Goal: Task Accomplishment & Management: Use online tool/utility

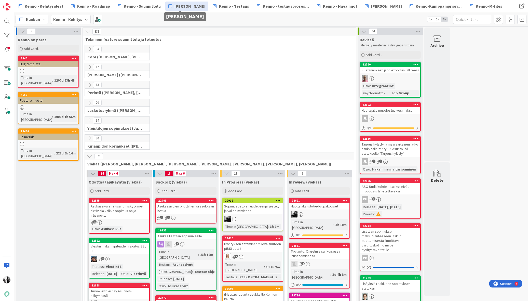
click at [90, 67] on icon at bounding box center [90, 67] width 6 height 6
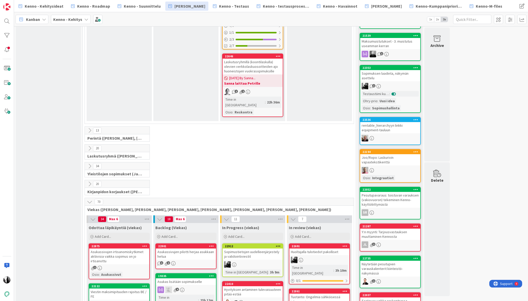
scroll to position [568, 0]
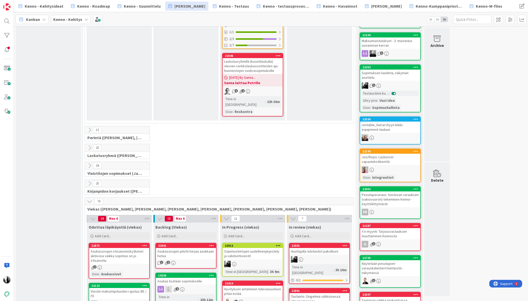
click at [90, 127] on icon at bounding box center [90, 130] width 6 height 6
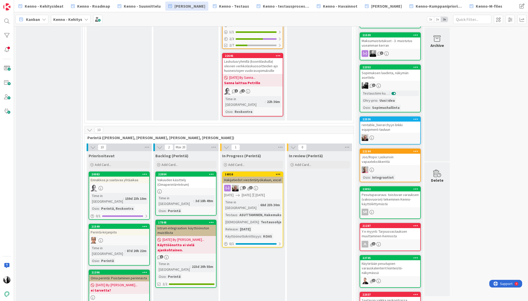
click at [183, 177] on div "Vakuuden käsittely (Omaperintä+Intrum)" at bounding box center [186, 182] width 60 height 11
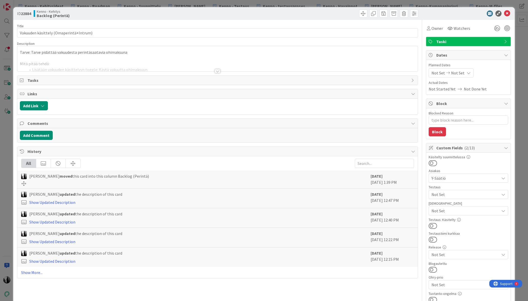
click at [218, 73] on div at bounding box center [218, 71] width 6 height 4
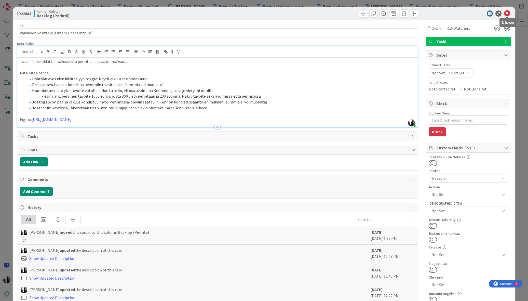
click at [507, 12] on icon at bounding box center [507, 13] width 6 height 6
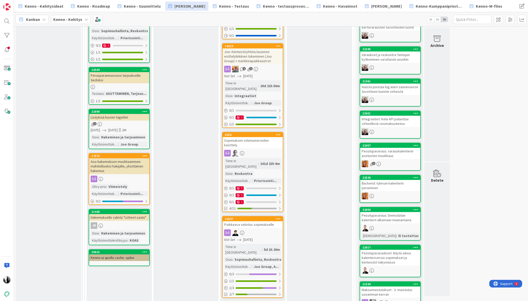
scroll to position [314, 0]
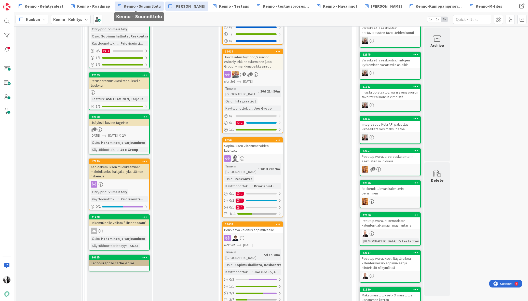
click at [146, 6] on span "Kenno - Suunnittelu" at bounding box center [142, 6] width 37 height 6
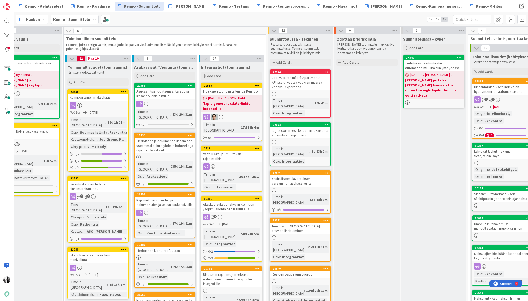
scroll to position [1, 218]
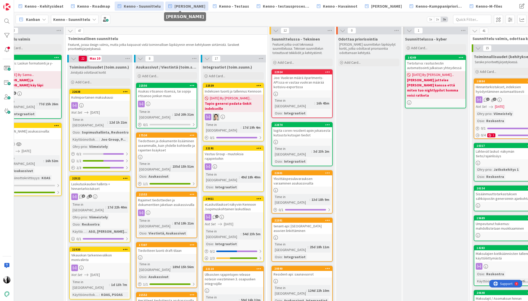
click at [189, 7] on span "[PERSON_NAME]" at bounding box center [190, 6] width 31 height 6
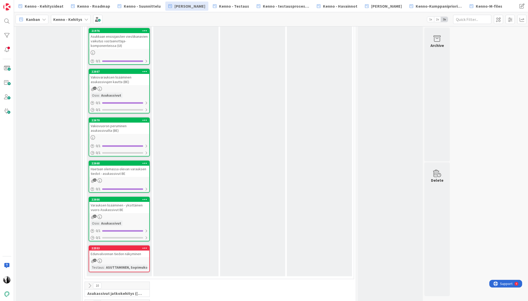
scroll to position [2710, 0]
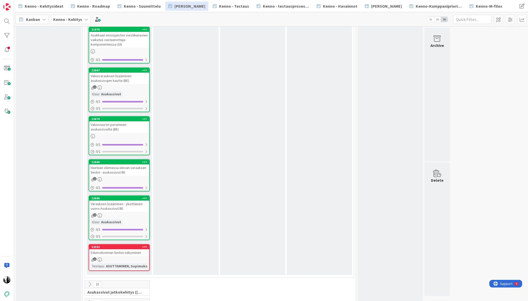
click at [90, 299] on icon at bounding box center [90, 302] width 6 height 6
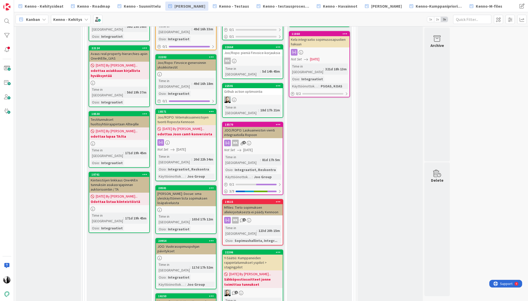
scroll to position [3149, 0]
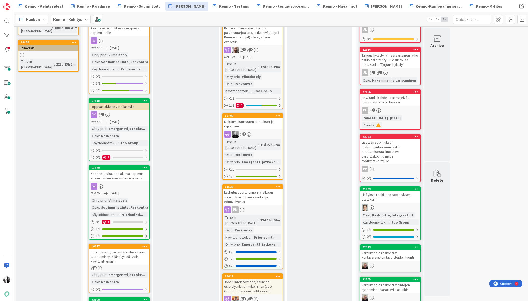
scroll to position [91, 0]
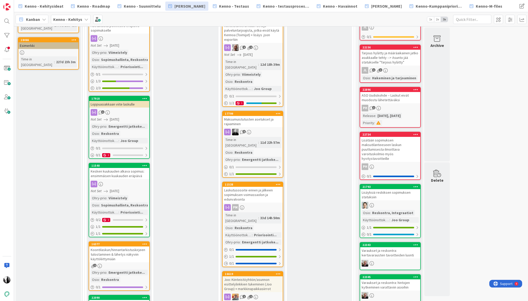
click at [125, 103] on div "Loppuasiakkaan viite laskulle" at bounding box center [119, 104] width 60 height 7
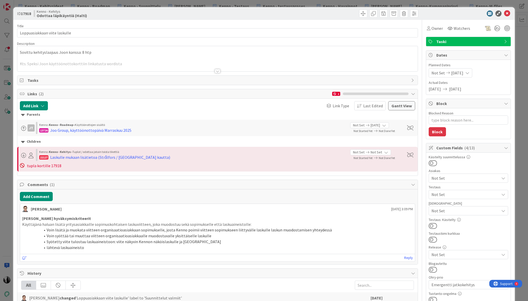
click at [218, 71] on div at bounding box center [218, 71] width 6 height 4
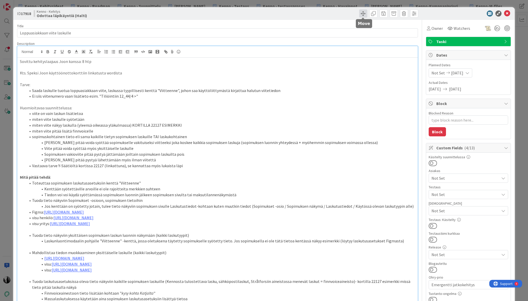
click at [365, 13] on span at bounding box center [363, 13] width 8 height 8
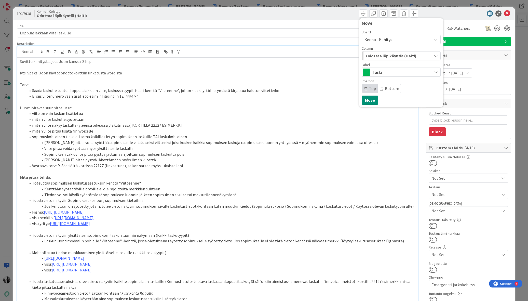
click at [400, 39] on span "Kenno - Kehitys" at bounding box center [397, 39] width 65 height 7
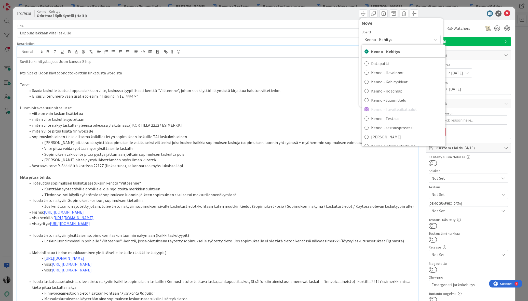
click at [400, 39] on span "Kenno - Kehitys" at bounding box center [397, 39] width 65 height 7
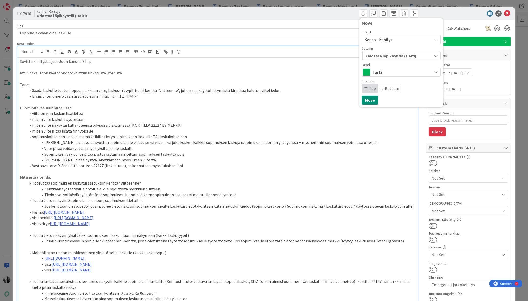
click at [401, 56] on span "Odottaa läpikäyntiä (Halti)" at bounding box center [391, 55] width 50 height 7
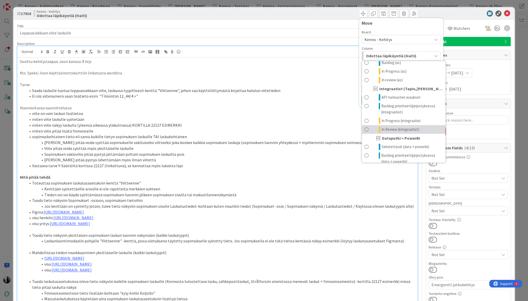
scroll to position [351, 0]
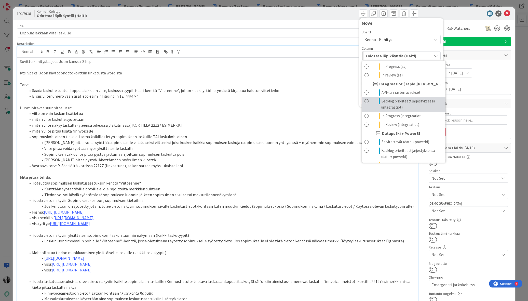
click at [391, 103] on span "Backlog prioriteettijärjestyksessä (integraatiot)" at bounding box center [412, 104] width 62 height 12
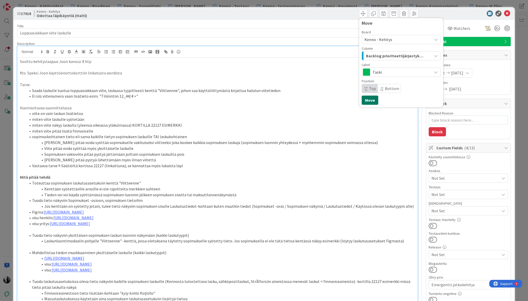
click at [368, 100] on button "Move" at bounding box center [370, 100] width 17 height 9
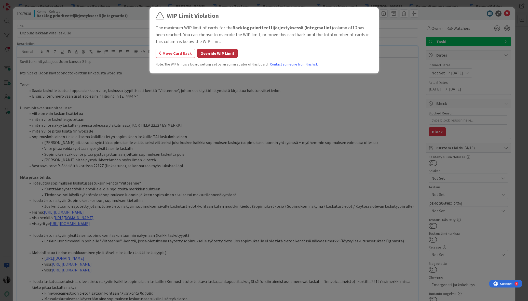
click at [231, 55] on button "Override WIP Limit" at bounding box center [217, 53] width 41 height 9
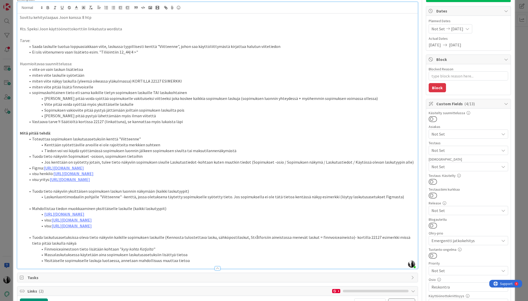
scroll to position [0, 0]
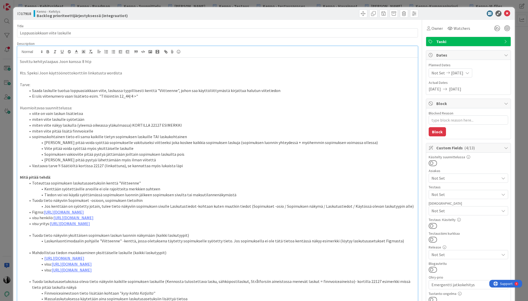
click at [335, 11] on div "Move Move" at bounding box center [319, 13] width 200 height 8
click at [457, 12] on div at bounding box center [466, 13] width 90 height 6
drag, startPoint x: 507, startPoint y: 13, endPoint x: 477, endPoint y: 19, distance: 30.4
click at [507, 13] on icon at bounding box center [507, 13] width 6 height 6
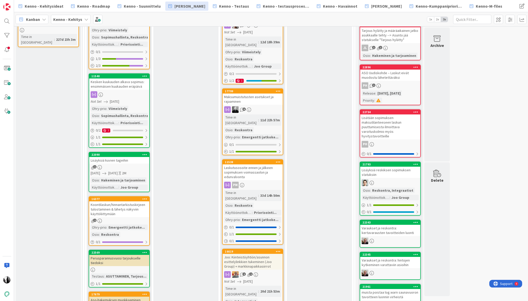
scroll to position [114, 0]
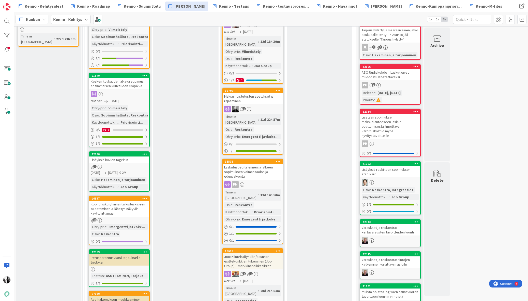
click at [128, 160] on div "Lisäyksiä kuvien tageihin" at bounding box center [119, 159] width 60 height 7
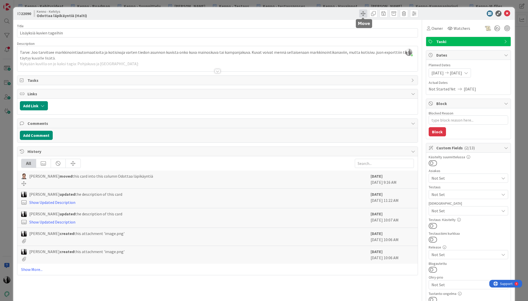
click at [363, 12] on span at bounding box center [363, 13] width 8 height 8
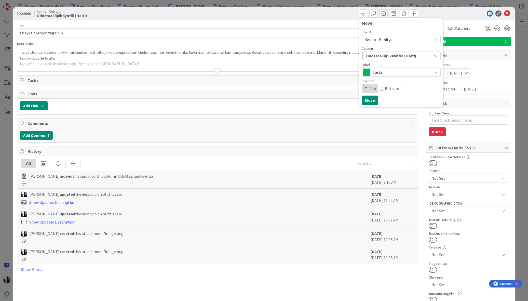
click at [402, 57] on span "Odottaa läpikäyntiä (Halti)" at bounding box center [391, 55] width 50 height 7
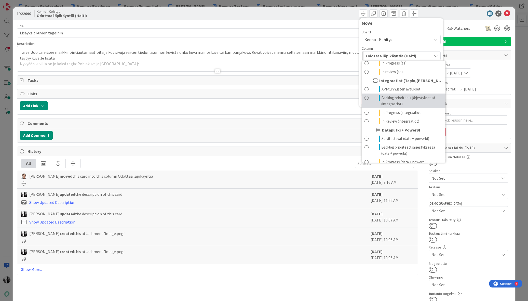
scroll to position [359, 0]
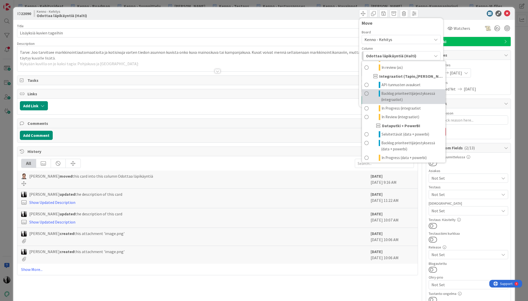
click at [398, 96] on span "Backlog prioriteettijärjestyksessä (integraatiot)" at bounding box center [412, 96] width 62 height 12
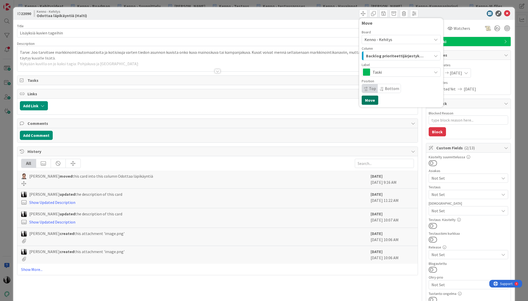
click at [369, 98] on button "Move" at bounding box center [370, 100] width 17 height 9
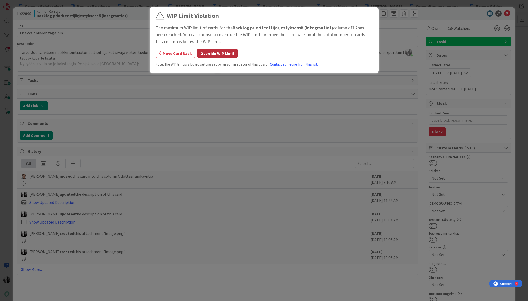
click at [231, 54] on button "Override WIP Limit" at bounding box center [217, 53] width 41 height 9
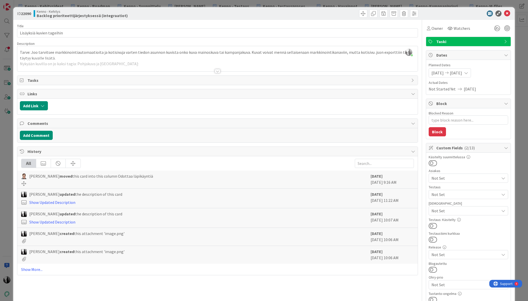
click at [460, 14] on div at bounding box center [466, 13] width 90 height 6
click at [508, 13] on icon at bounding box center [507, 13] width 6 height 6
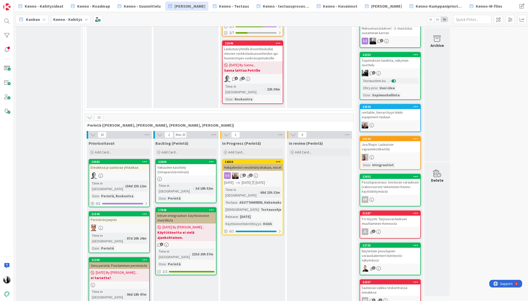
scroll to position [579, 0]
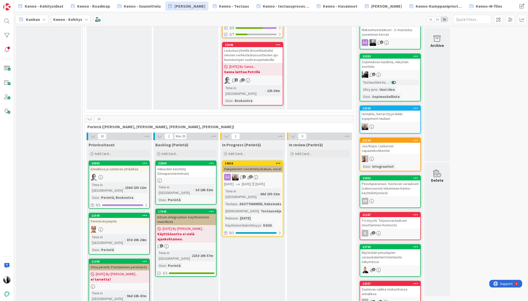
click at [89, 116] on icon at bounding box center [90, 119] width 6 height 6
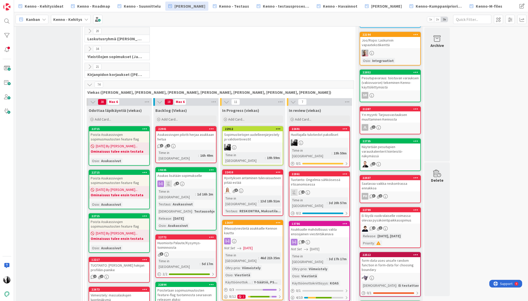
scroll to position [692, 0]
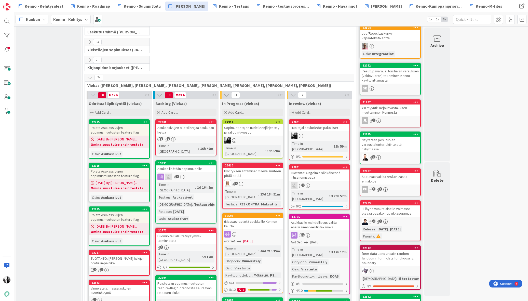
click at [90, 75] on icon at bounding box center [90, 78] width 6 height 6
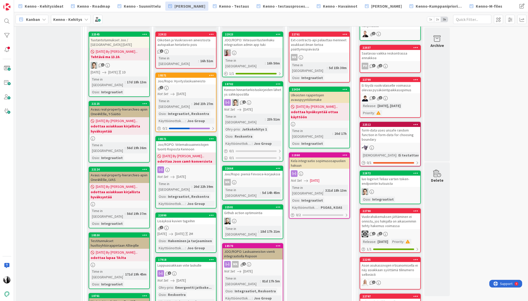
scroll to position [817, 0]
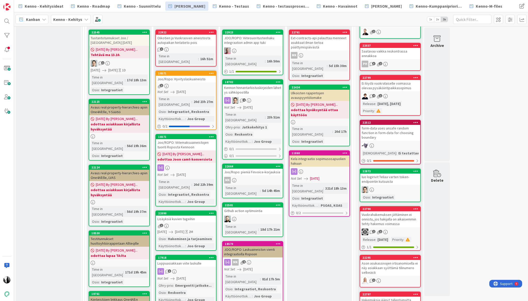
click at [182, 260] on div "Loppuasiakkaan viite laskulle" at bounding box center [186, 263] width 60 height 7
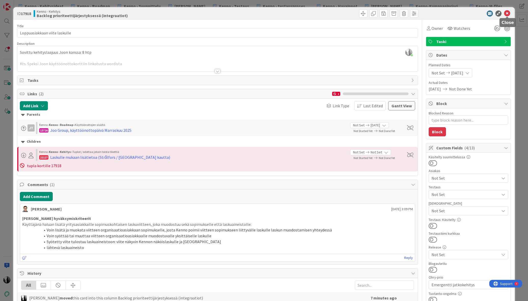
click at [508, 13] on icon at bounding box center [507, 13] width 6 height 6
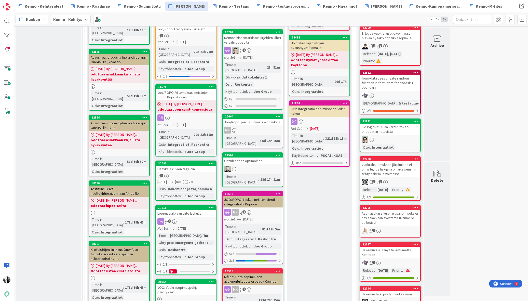
scroll to position [868, 0]
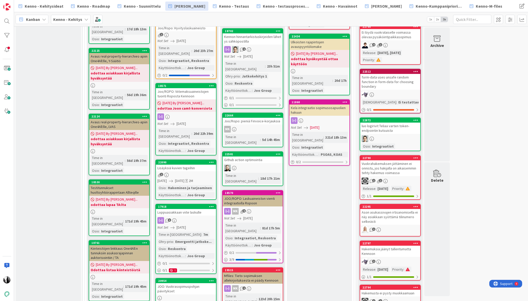
click at [183, 165] on div "Lisäyksiä kuvien tageihin" at bounding box center [186, 168] width 60 height 7
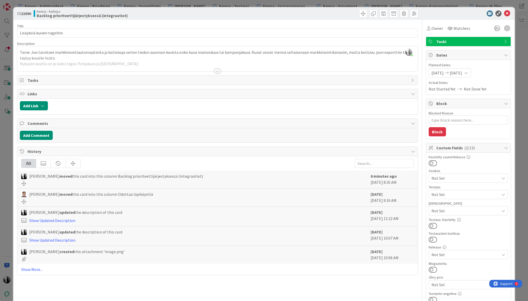
click at [218, 71] on div at bounding box center [218, 71] width 6 height 4
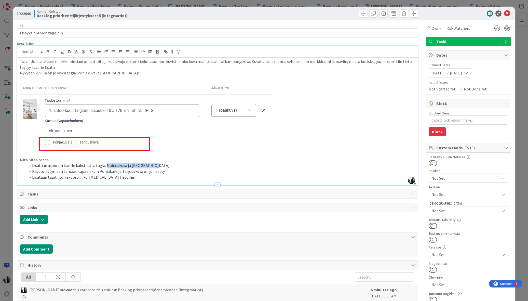
drag, startPoint x: 105, startPoint y: 165, endPoint x: 154, endPoint y: 166, distance: 49.2
click at [154, 166] on li "Lisätään asunnon kuville kaksi uutta tagia: Mainoskuva ja [GEOGRAPHIC_DATA]." at bounding box center [220, 166] width 389 height 6
click at [200, 168] on li "Lisätään asunnon kuville kaksi uutta tagia: Mainoskuva ja [GEOGRAPHIC_DATA] ." at bounding box center [220, 166] width 389 height 6
click at [477, 16] on div at bounding box center [466, 13] width 90 height 6
click at [508, 14] on icon at bounding box center [507, 13] width 6 height 6
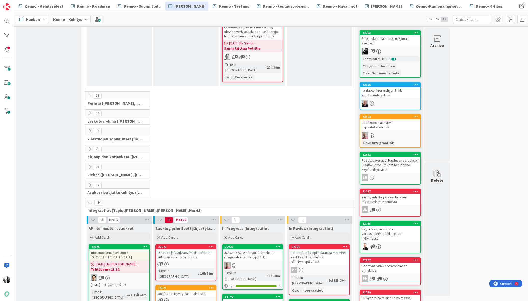
scroll to position [610, 0]
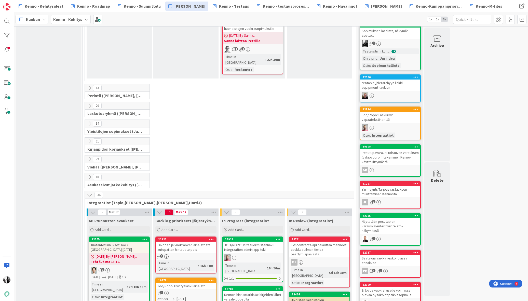
click at [90, 156] on icon at bounding box center [90, 159] width 6 height 6
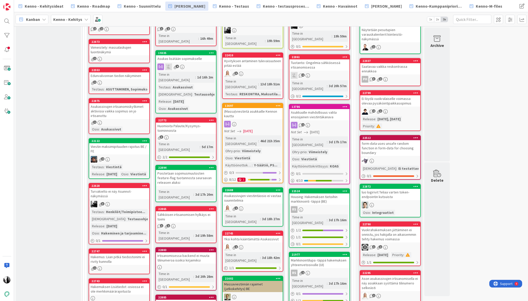
scroll to position [803, 0]
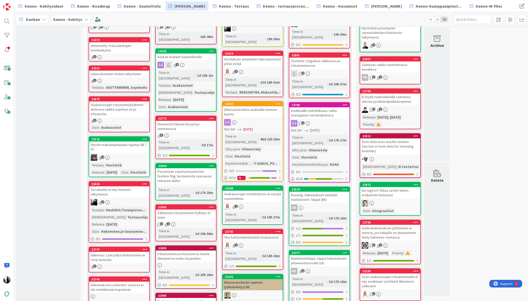
click at [123, 141] on div "Viestin maksimipituuden rajoitus BE / FE" at bounding box center [119, 146] width 60 height 11
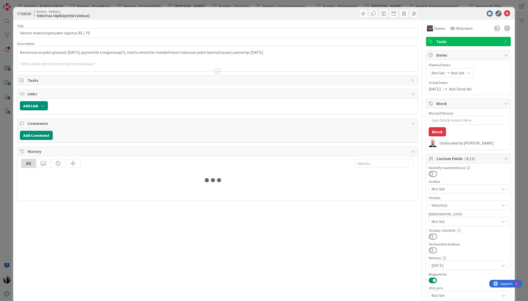
type textarea "x"
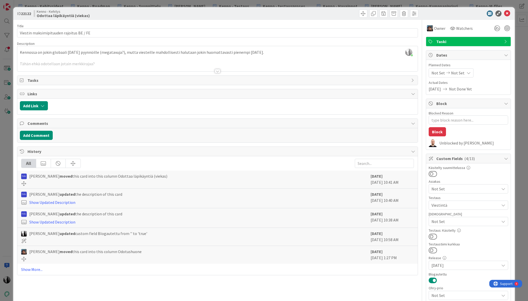
click at [219, 71] on div at bounding box center [218, 71] width 6 height 4
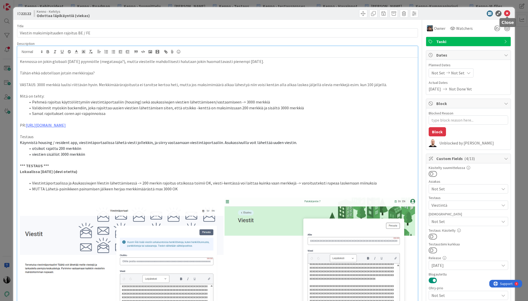
click at [507, 13] on icon at bounding box center [507, 13] width 6 height 6
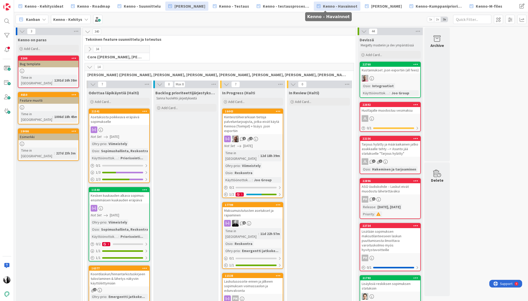
click at [325, 9] on span "Kenno - Havainnot" at bounding box center [340, 6] width 34 height 6
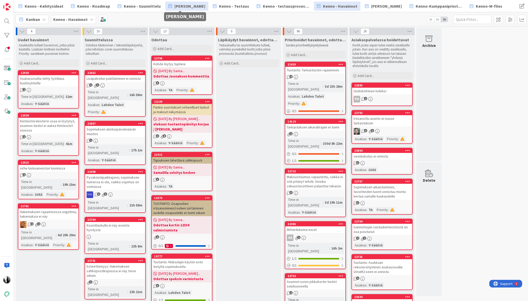
click at [186, 6] on span "[PERSON_NAME]" at bounding box center [190, 6] width 31 height 6
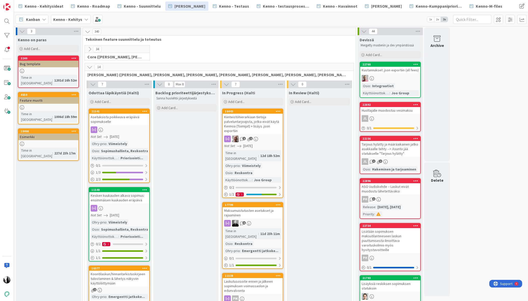
click at [90, 49] on icon at bounding box center [90, 49] width 6 height 6
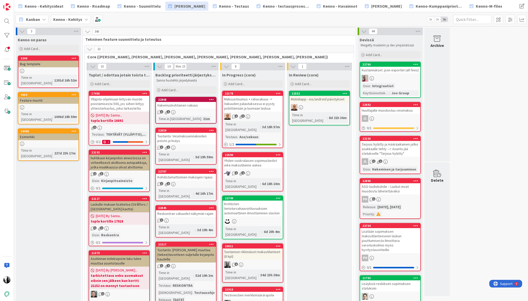
click at [89, 48] on icon at bounding box center [90, 49] width 6 height 6
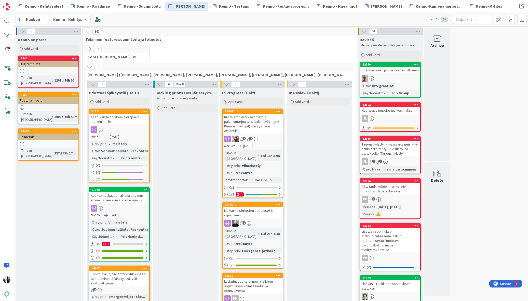
click at [89, 65] on icon at bounding box center [90, 67] width 6 height 6
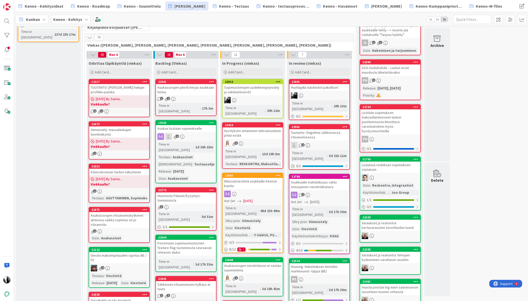
scroll to position [122, 0]
